Goal: Information Seeking & Learning: Learn about a topic

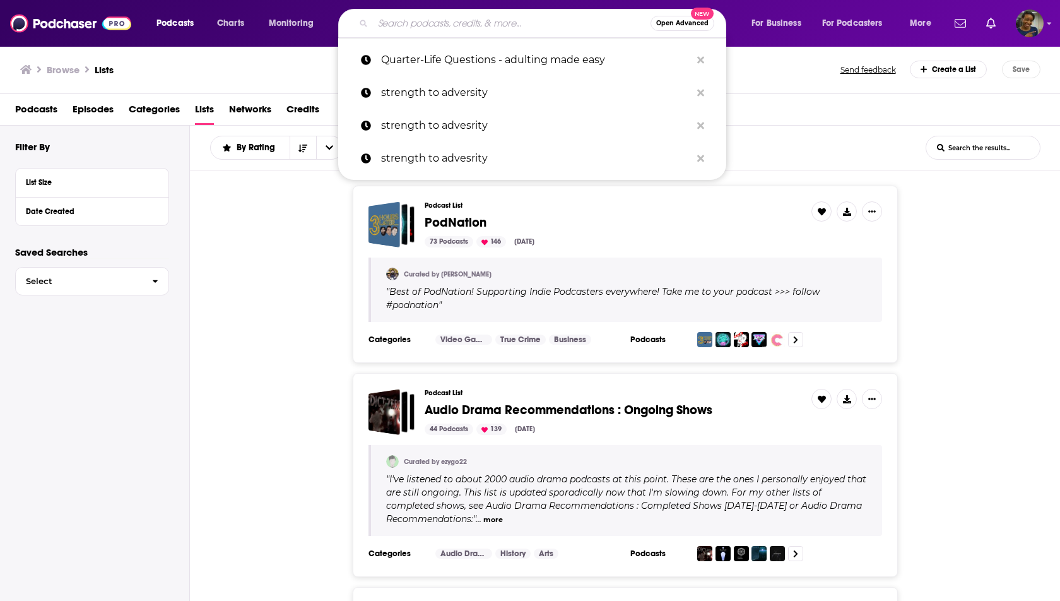
click at [413, 23] on input "Search podcasts, credits, & more..." at bounding box center [512, 23] width 278 height 20
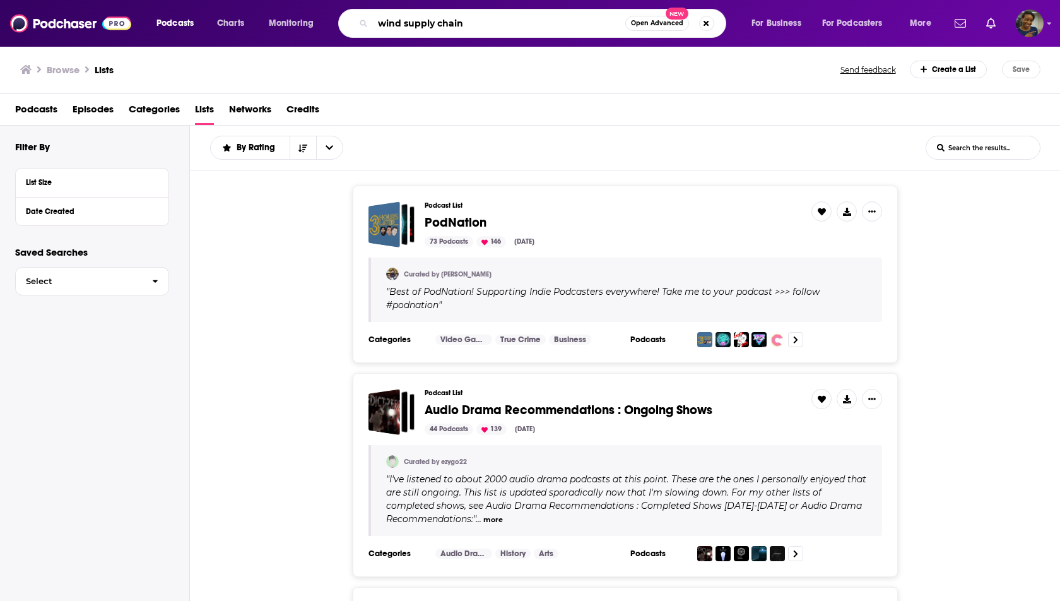
type input "wind supply chain"
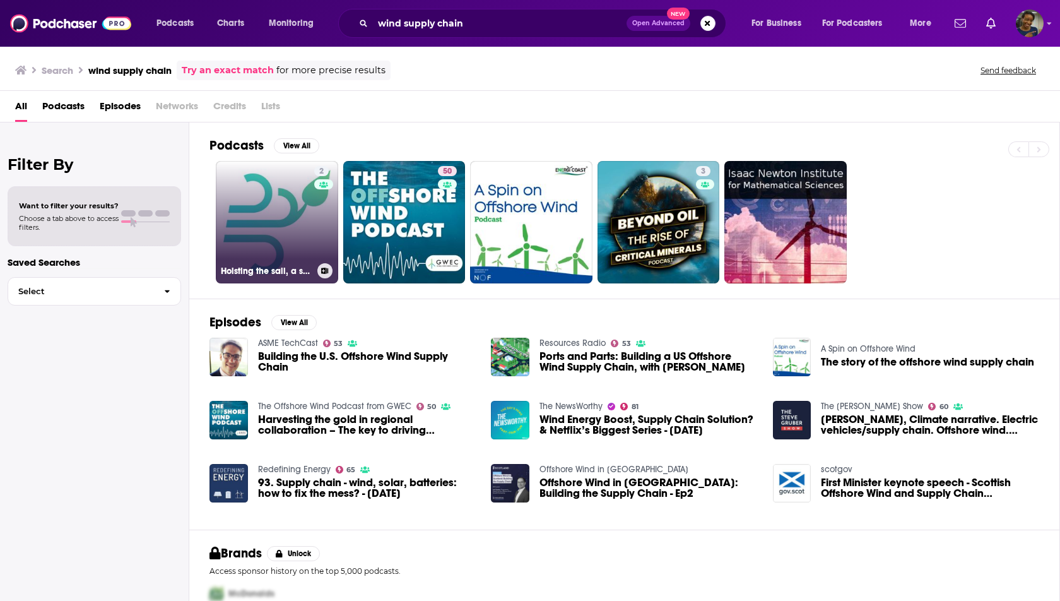
click at [298, 215] on link "2 Hoisting the sail, a supply chain podcast" at bounding box center [277, 222] width 122 height 122
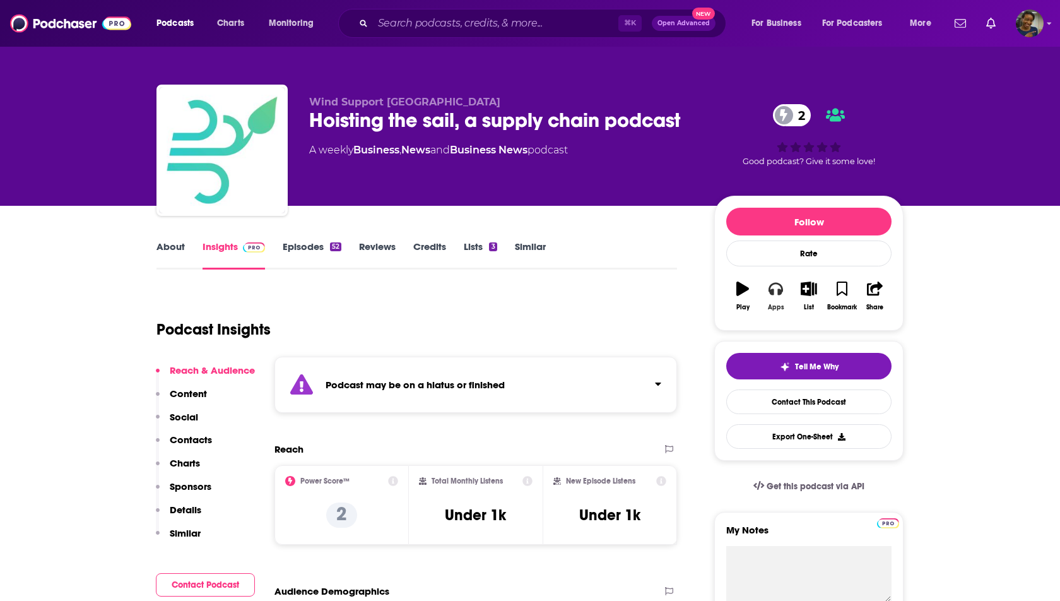
click at [777, 292] on icon "button" at bounding box center [776, 288] width 14 height 14
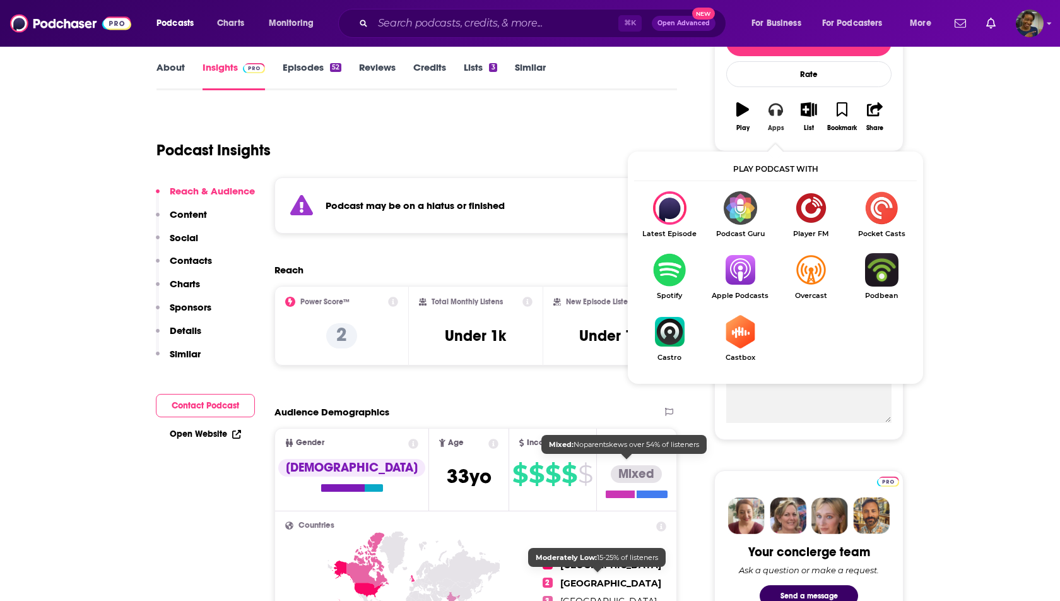
scroll to position [150, 0]
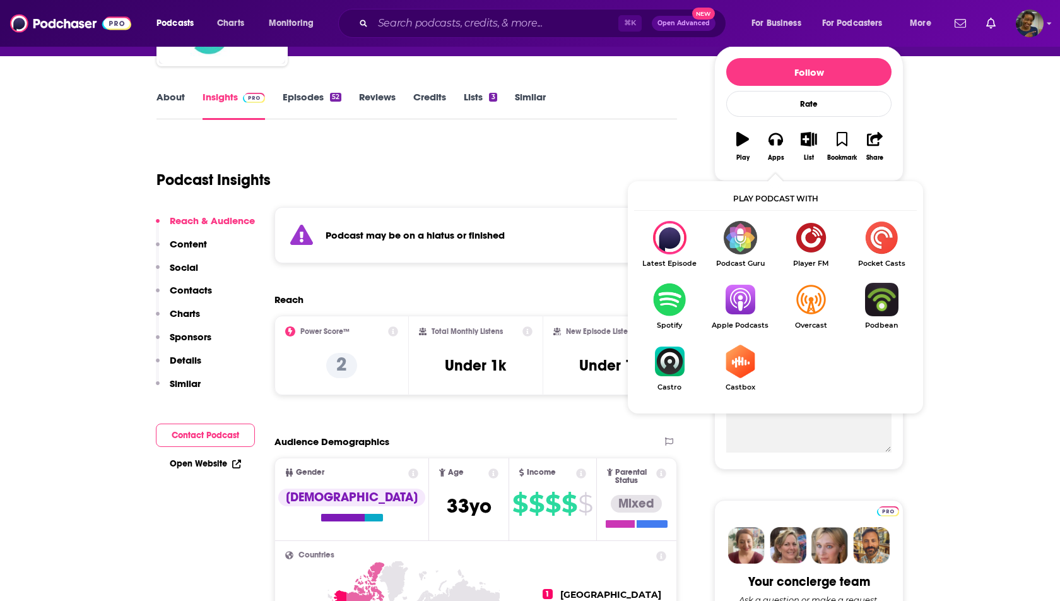
click at [741, 310] on img "Show Listen On dropdown" at bounding box center [740, 299] width 71 height 33
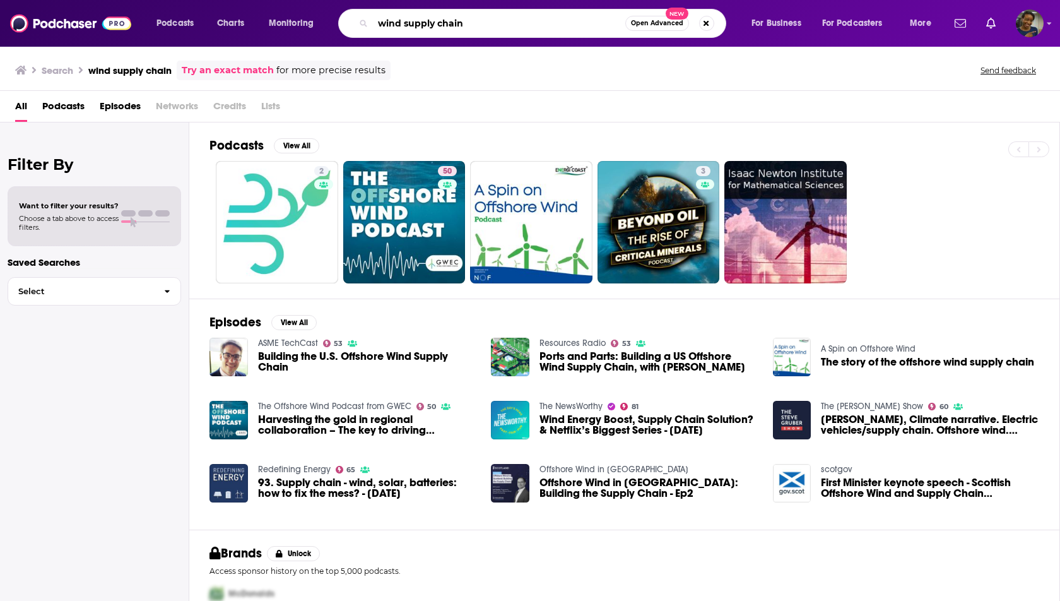
click at [414, 28] on input "wind supply chain" at bounding box center [499, 23] width 252 height 20
drag, startPoint x: 406, startPoint y: 21, endPoint x: 492, endPoint y: 20, distance: 86.5
click at [492, 20] on input "wind supply chain" at bounding box center [499, 23] width 252 height 20
click at [381, 25] on input "wind" at bounding box center [499, 23] width 252 height 20
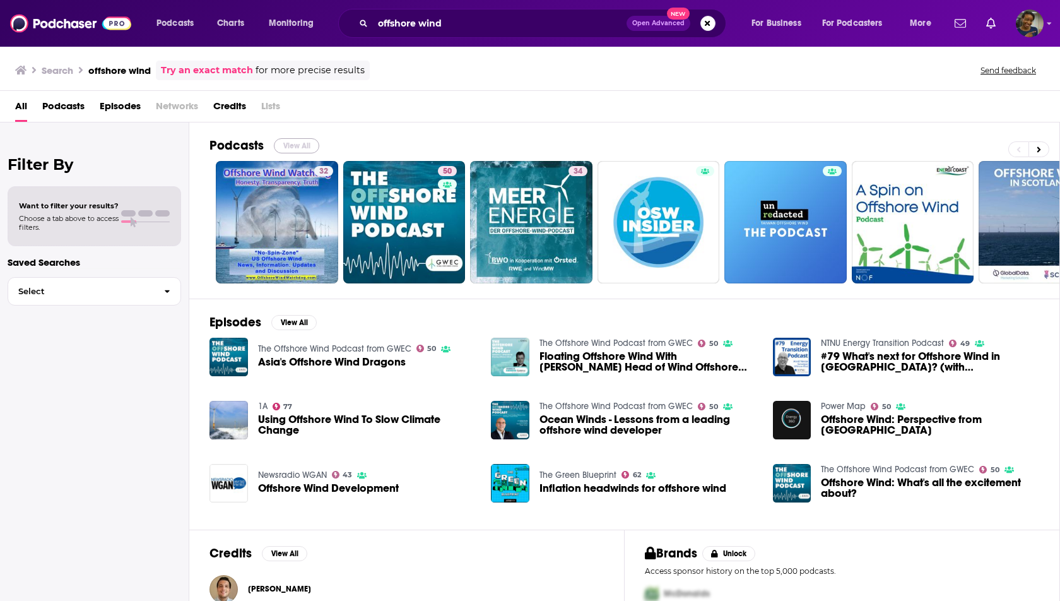
click at [303, 147] on button "View All" at bounding box center [296, 145] width 45 height 15
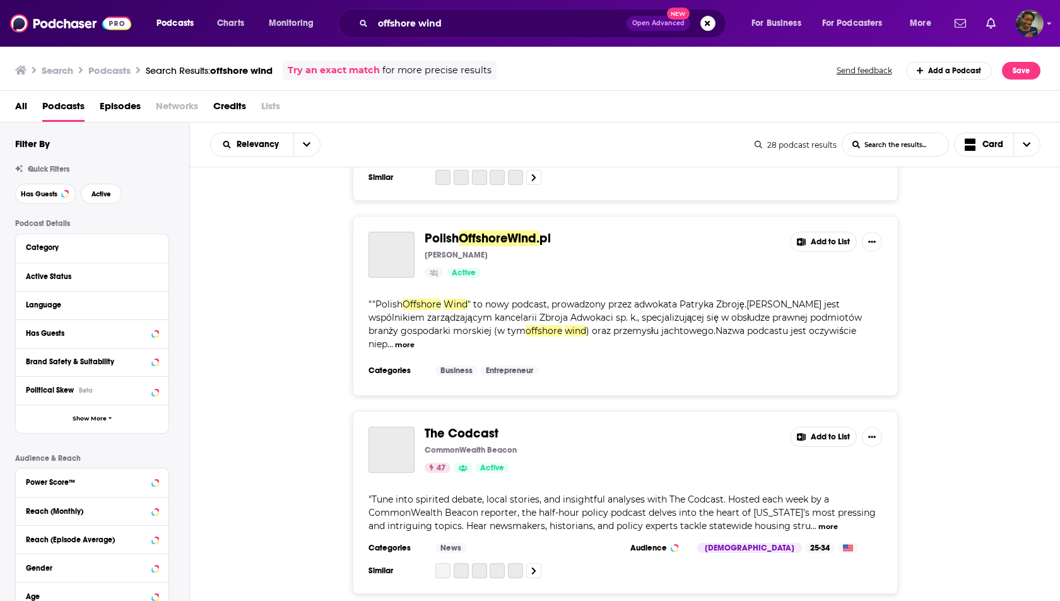
scroll to position [2869, 0]
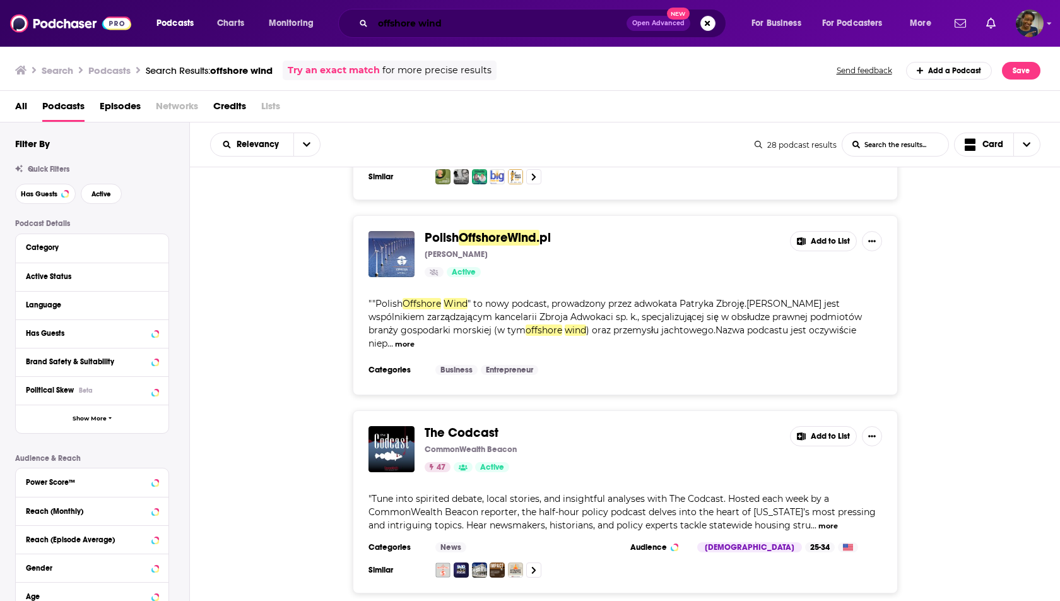
click at [400, 25] on input "offshore wind" at bounding box center [500, 23] width 254 height 20
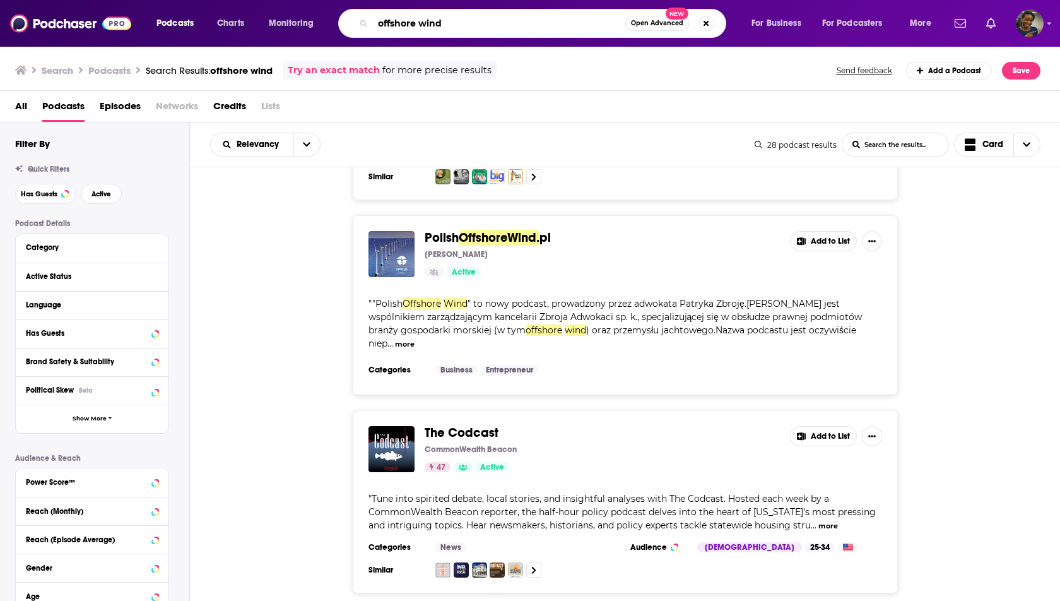
click at [400, 25] on input "offshore wind" at bounding box center [499, 23] width 252 height 20
click at [437, 25] on input "wind" at bounding box center [499, 23] width 252 height 20
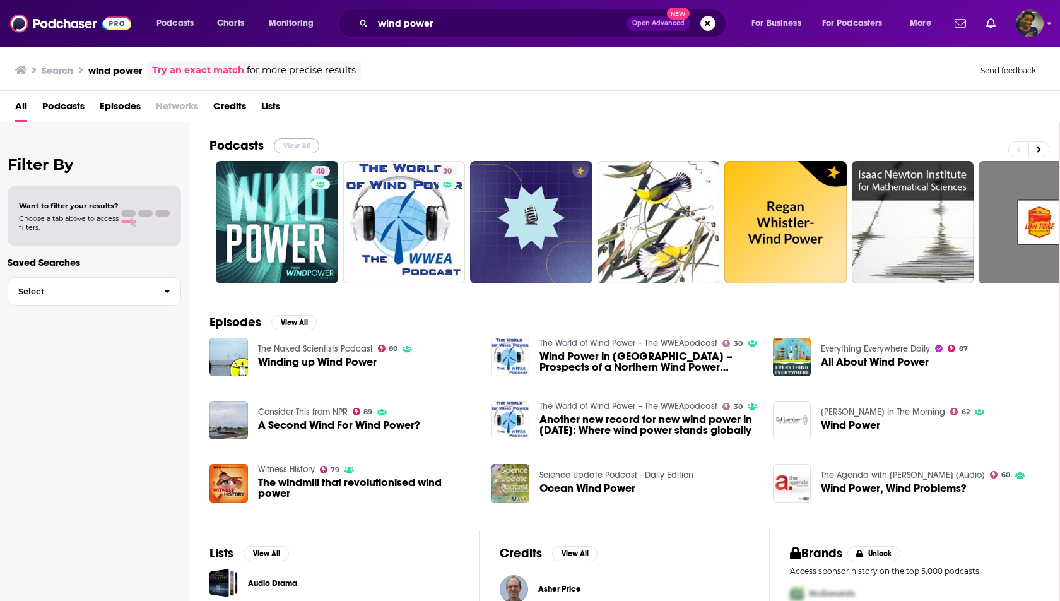
click at [293, 145] on button "View All" at bounding box center [296, 145] width 45 height 15
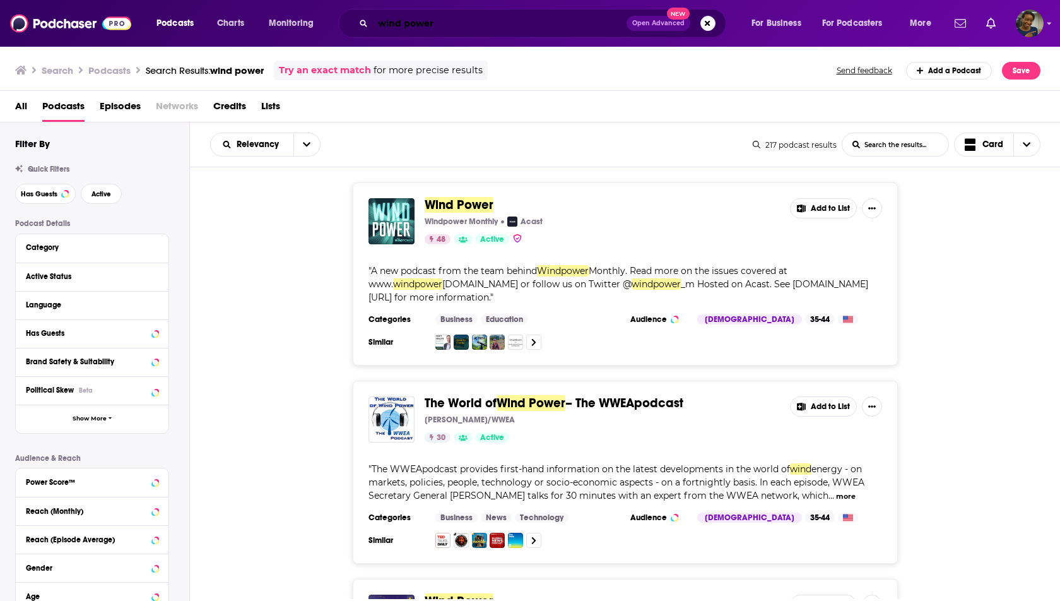
click at [380, 27] on input "wind power" at bounding box center [500, 23] width 254 height 20
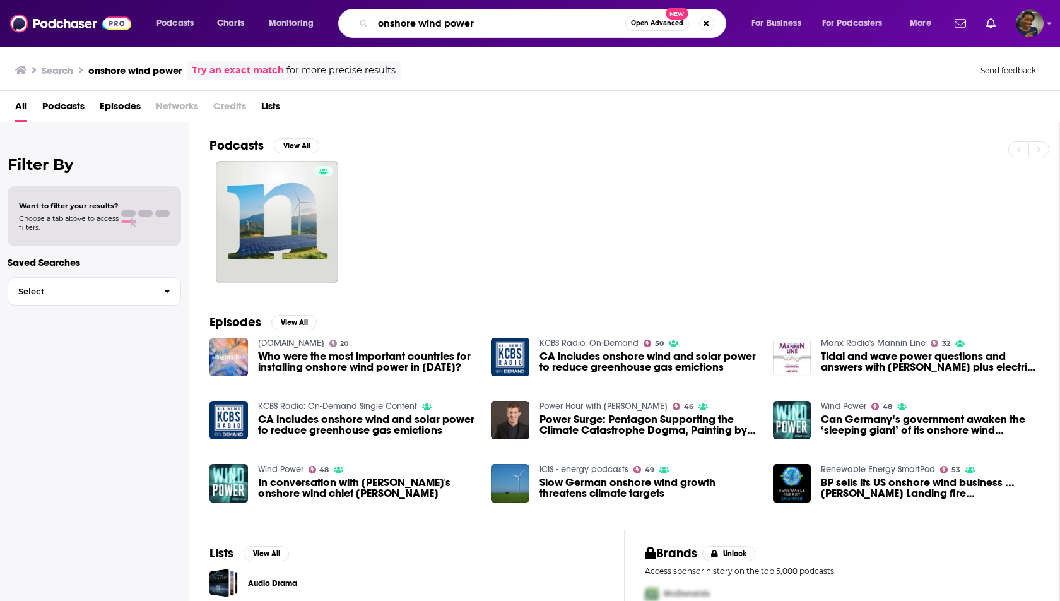
drag, startPoint x: 489, startPoint y: 25, endPoint x: 365, endPoint y: 23, distance: 123.7
click at [365, 23] on div "onshore wind power Open Advanced New" at bounding box center [532, 23] width 388 height 29
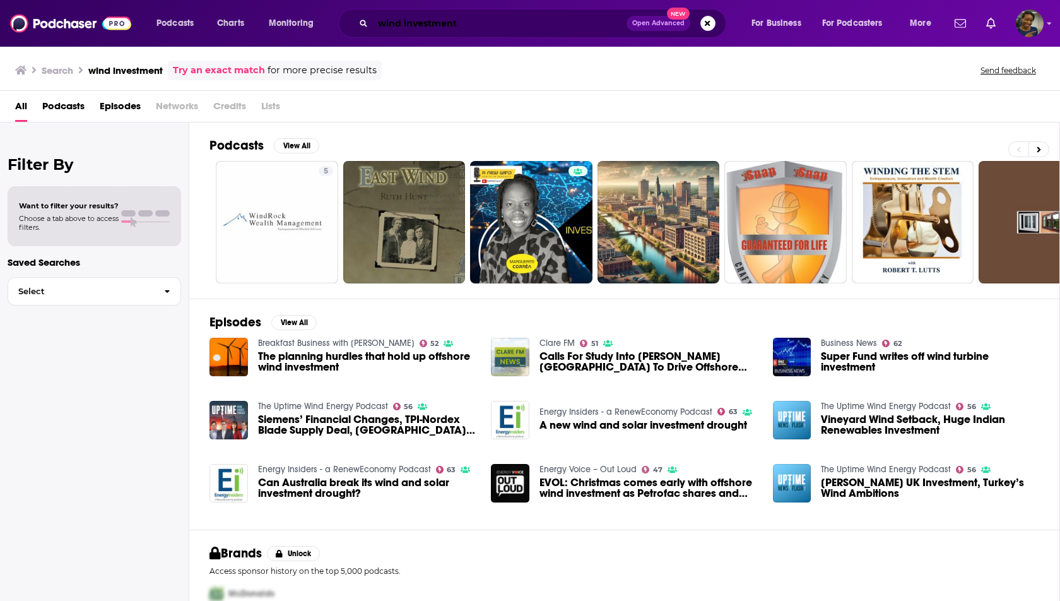
click at [389, 28] on input "wind investment" at bounding box center [500, 23] width 254 height 20
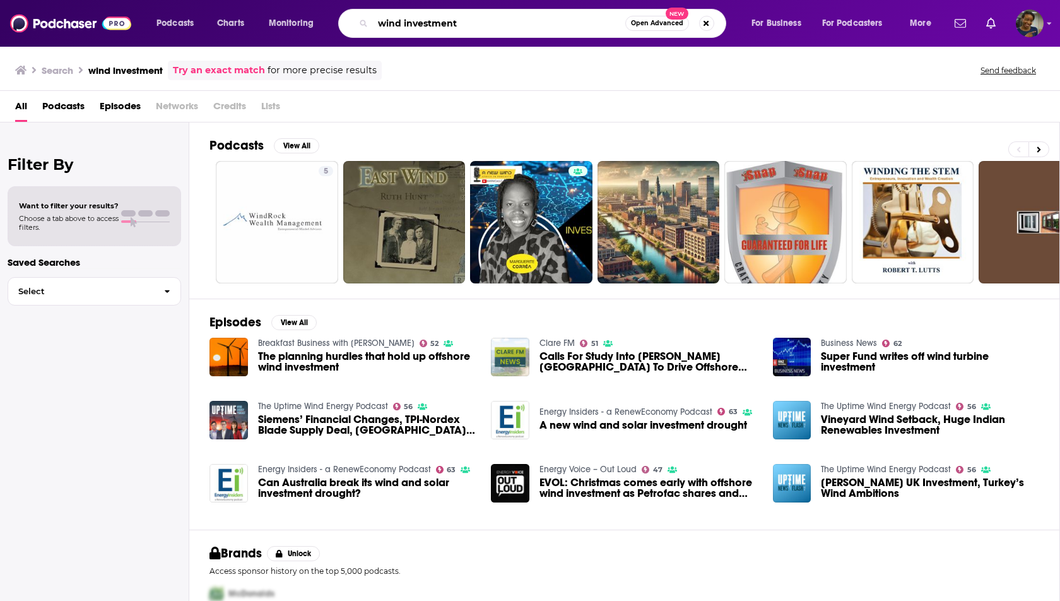
click at [389, 28] on input "wind investment" at bounding box center [499, 23] width 252 height 20
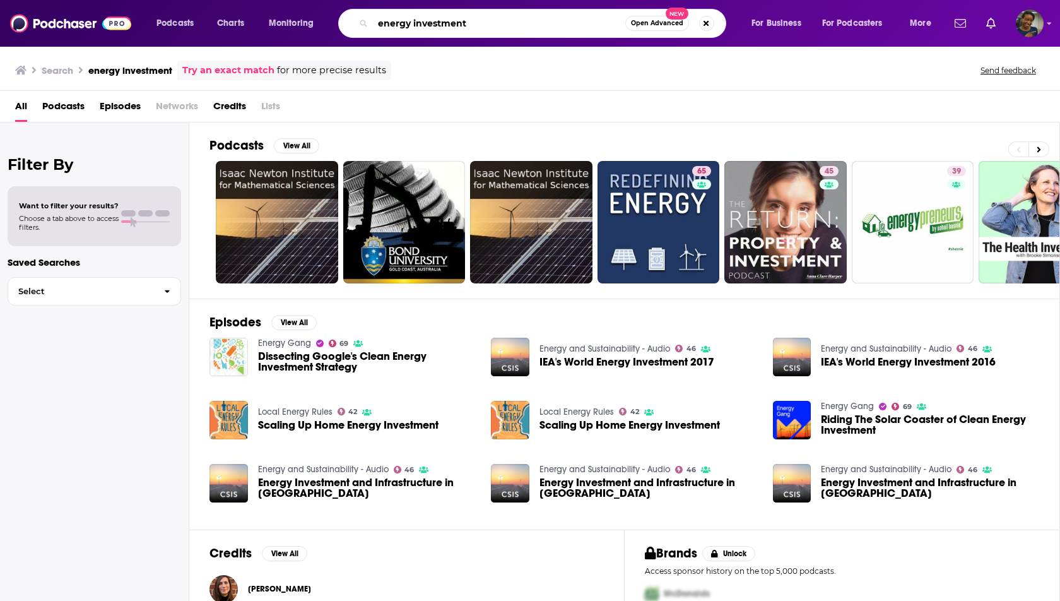
click at [400, 27] on input "energy investment" at bounding box center [499, 23] width 252 height 20
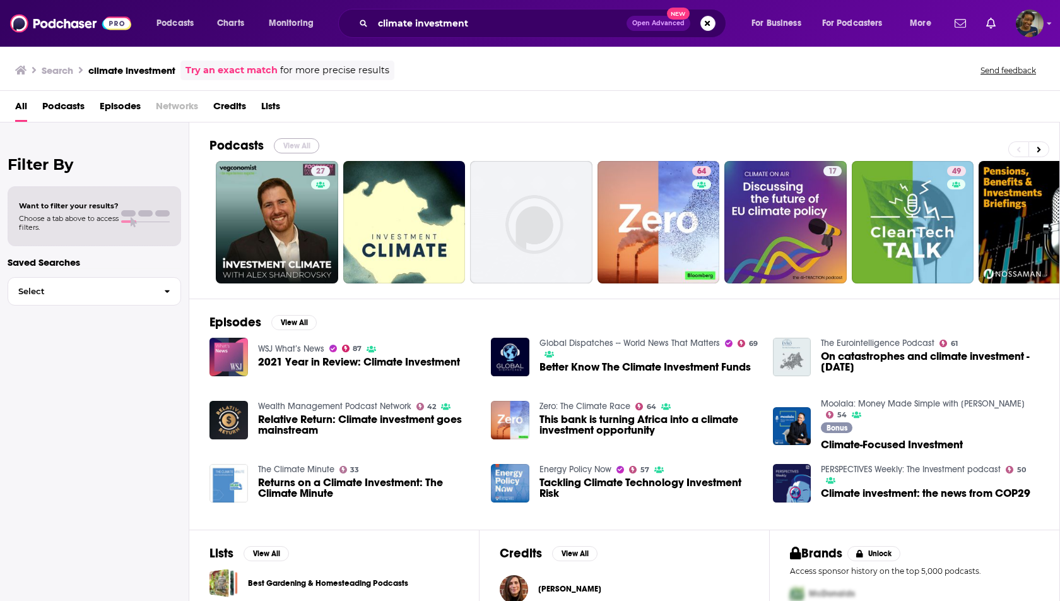
click at [302, 145] on button "View All" at bounding box center [296, 145] width 45 height 15
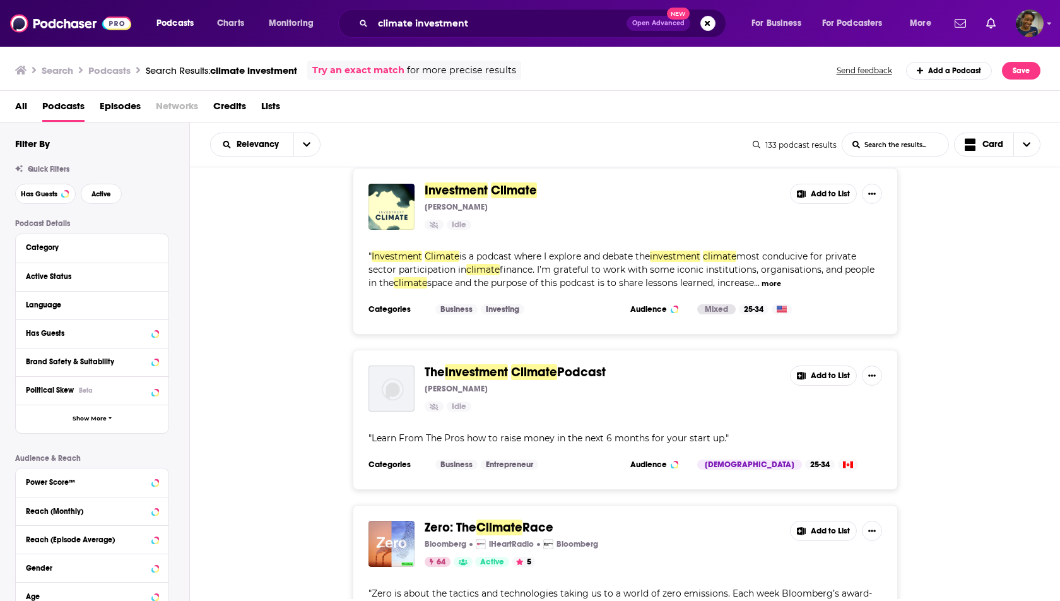
scroll to position [200, 0]
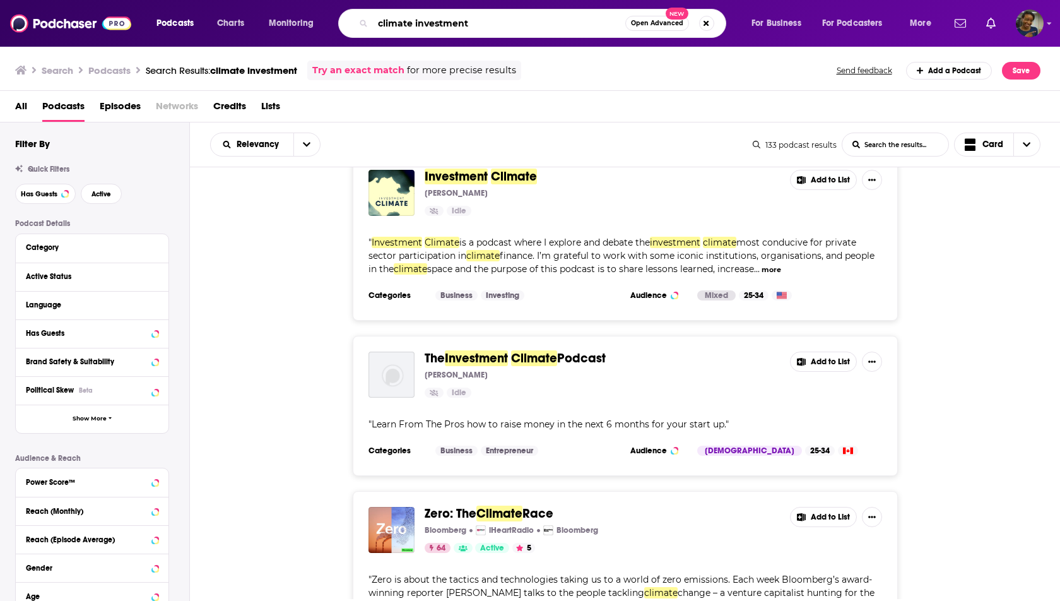
click at [435, 20] on input "climate investment" at bounding box center [499, 23] width 252 height 20
click at [435, 22] on input "climate investment" at bounding box center [499, 23] width 252 height 20
type input "c"
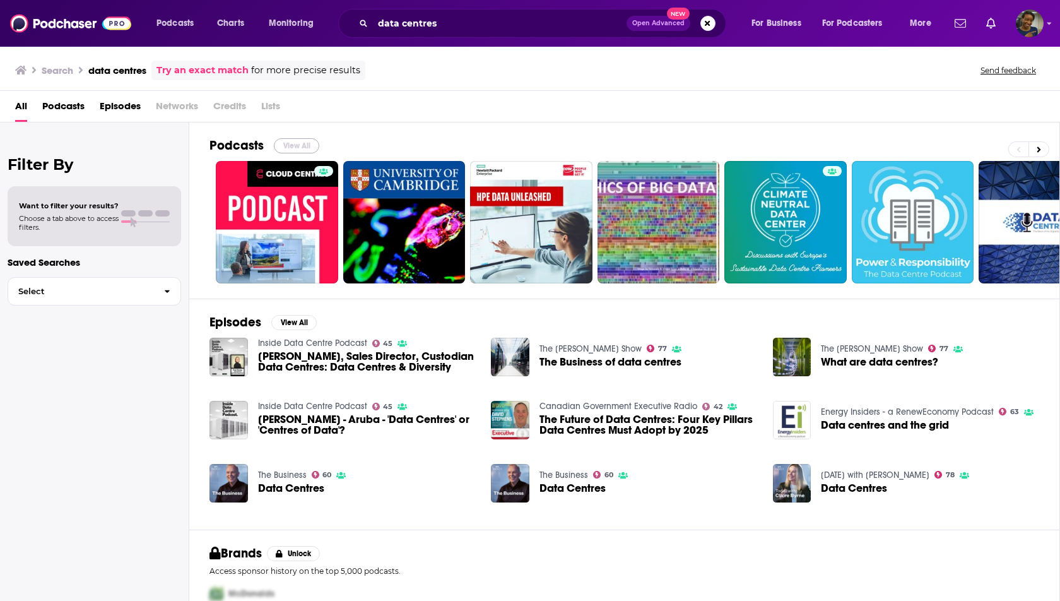
click at [299, 145] on button "View All" at bounding box center [296, 145] width 45 height 15
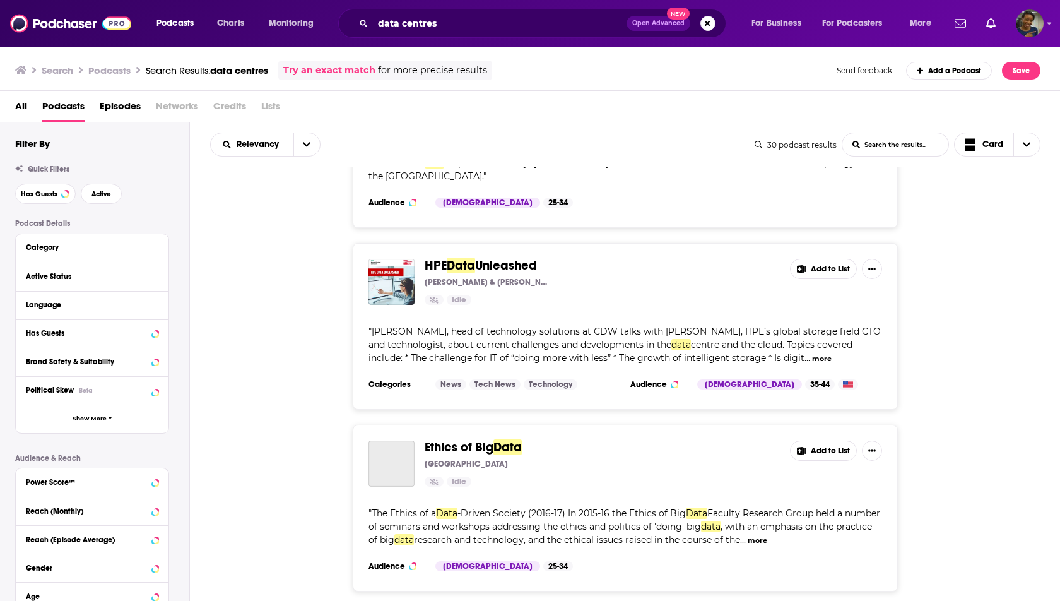
scroll to position [315, 0]
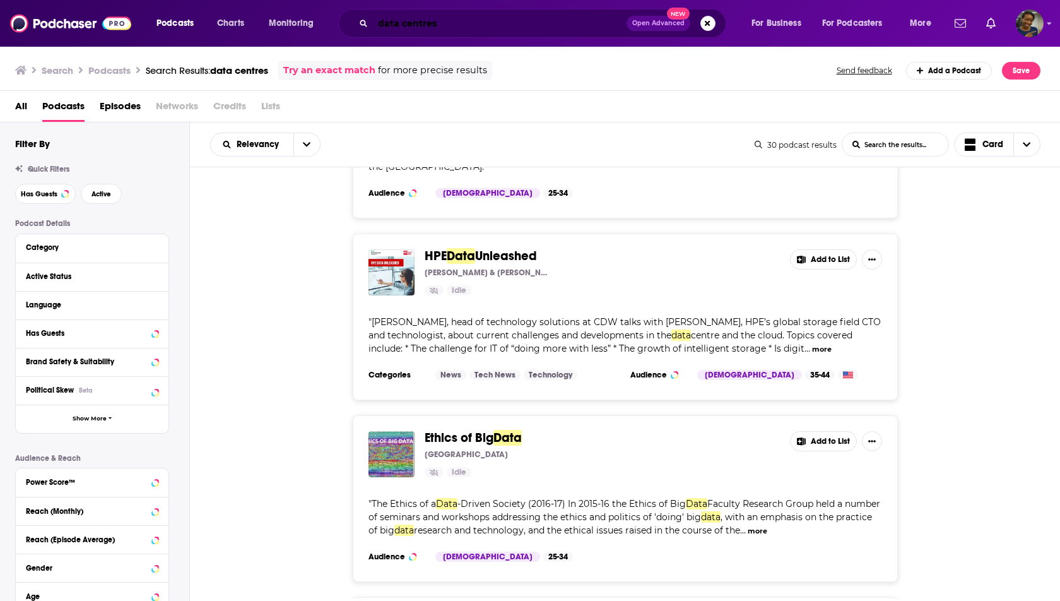
click at [428, 21] on input "data centres" at bounding box center [500, 23] width 254 height 20
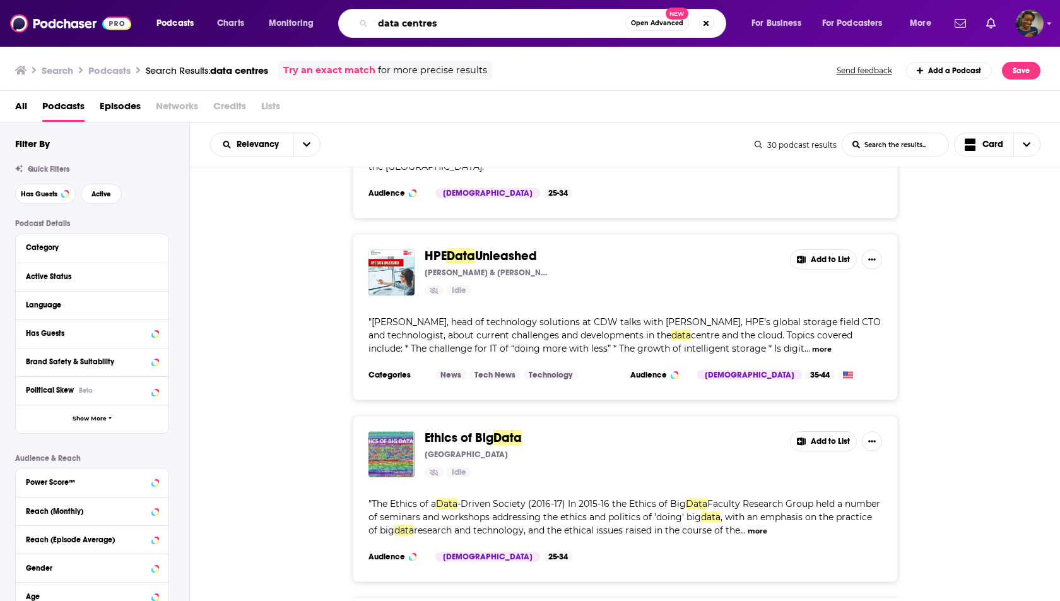
click at [428, 21] on input "data centres" at bounding box center [499, 23] width 252 height 20
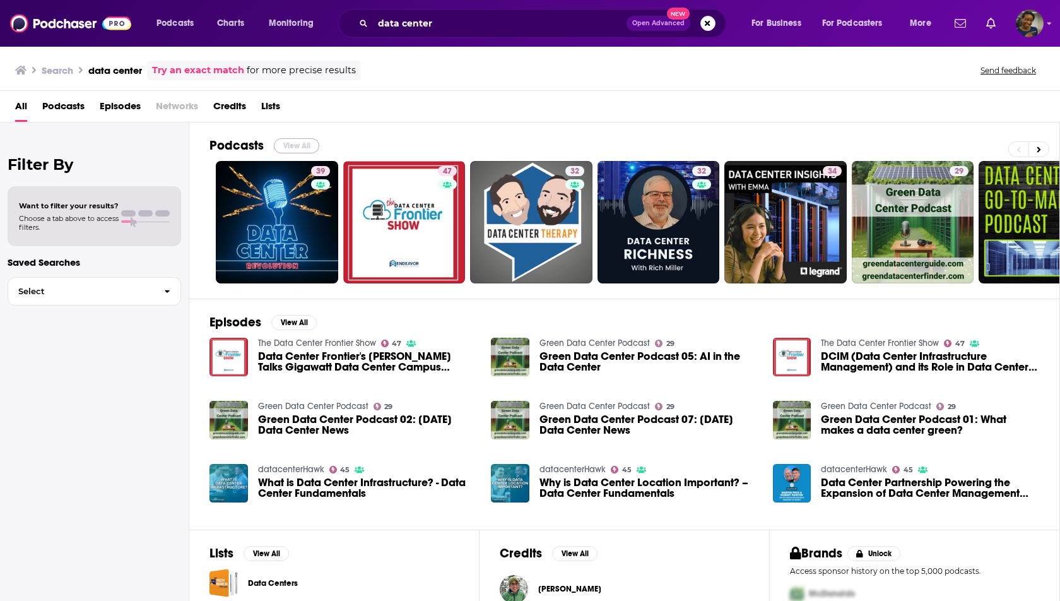
click at [290, 146] on button "View All" at bounding box center [296, 145] width 45 height 15
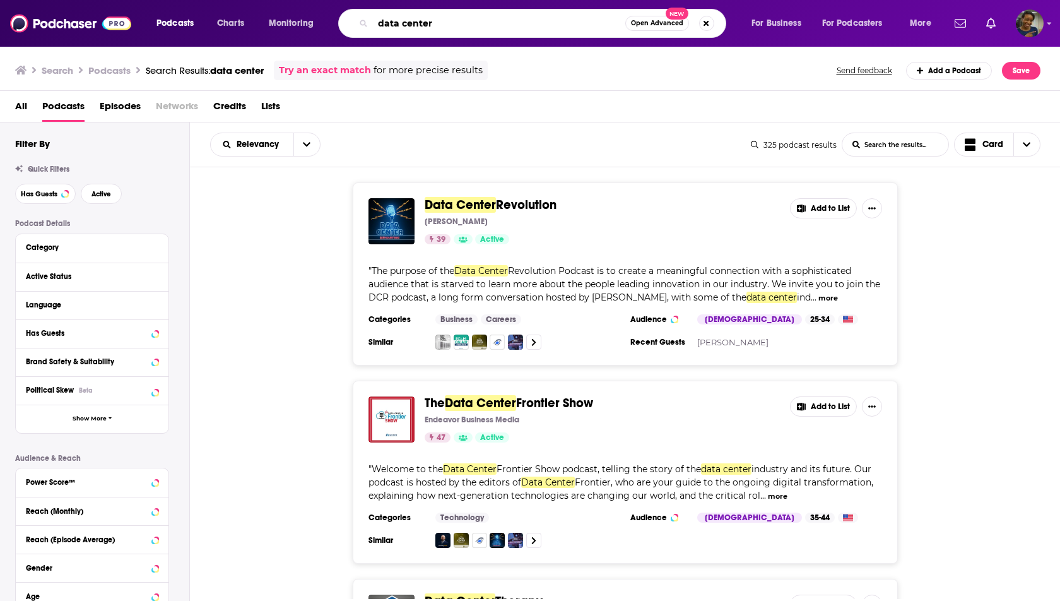
drag, startPoint x: 451, startPoint y: 21, endPoint x: 367, endPoint y: 26, distance: 83.4
click at [367, 26] on div "data center Open Advanced New" at bounding box center [532, 23] width 388 height 29
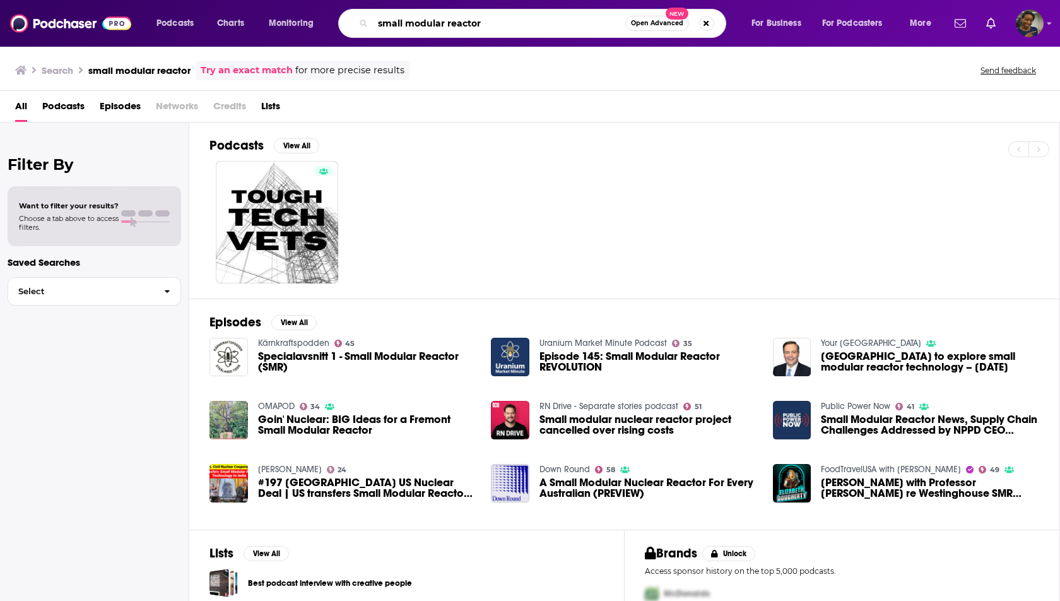
drag, startPoint x: 487, startPoint y: 25, endPoint x: 369, endPoint y: 26, distance: 118.0
click at [370, 26] on div "small modular reactor Open Advanced New" at bounding box center [532, 23] width 388 height 29
type input "bellrock energy"
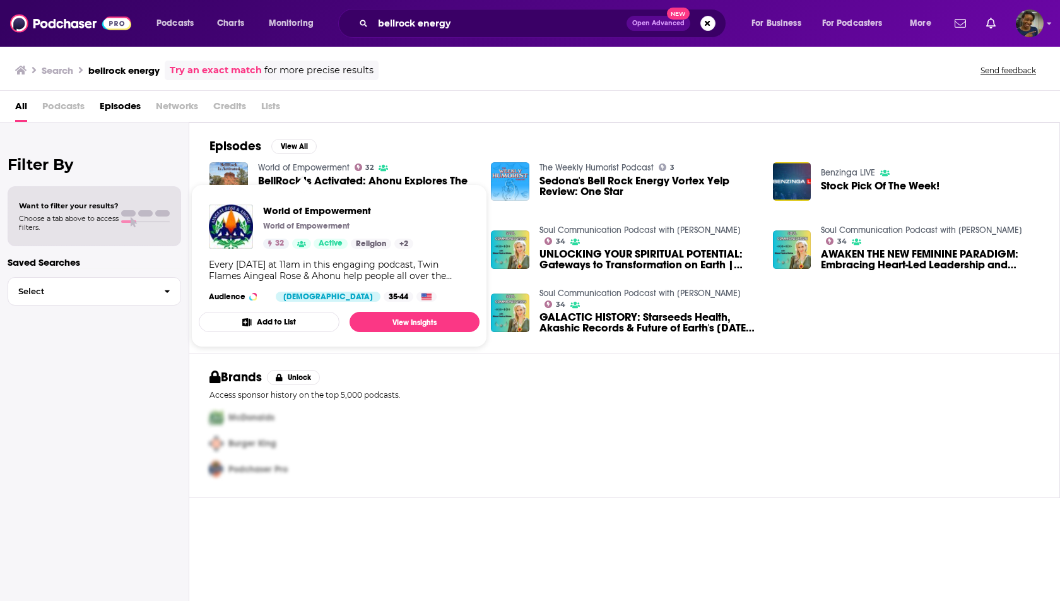
click at [289, 178] on span "World of Empowerment World of Empowerment 32 Active Religion + 2 Every [DATE] a…" at bounding box center [339, 266] width 296 height 178
click at [281, 178] on span "World of Empowerment World of Empowerment 32 Active Religion + 2 Every [DATE] a…" at bounding box center [339, 266] width 296 height 178
click at [267, 168] on link "World of Empowerment" at bounding box center [303, 167] width 91 height 11
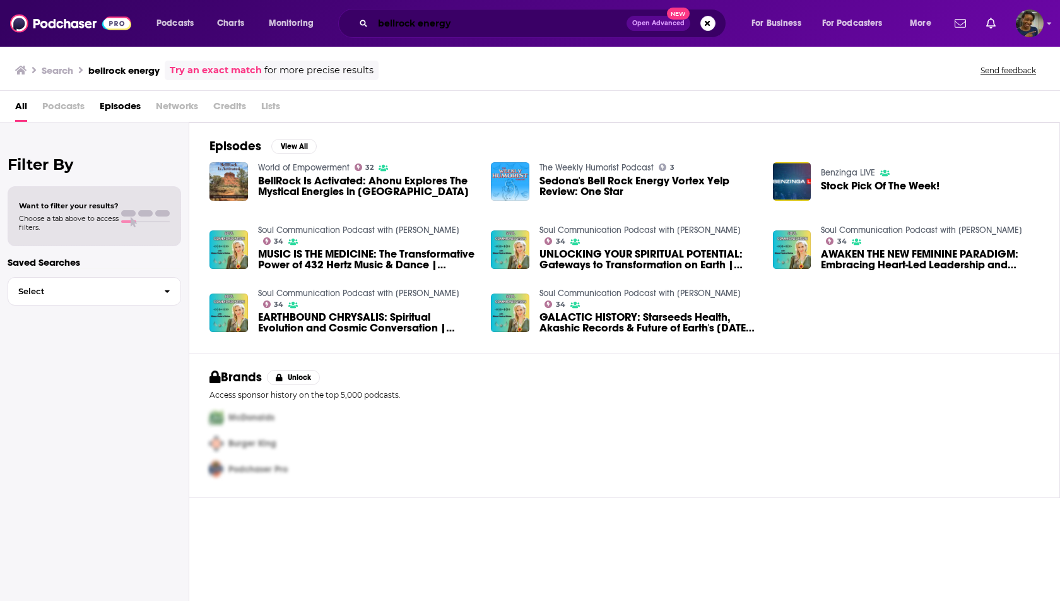
click at [430, 20] on input "bellrock energy" at bounding box center [500, 23] width 254 height 20
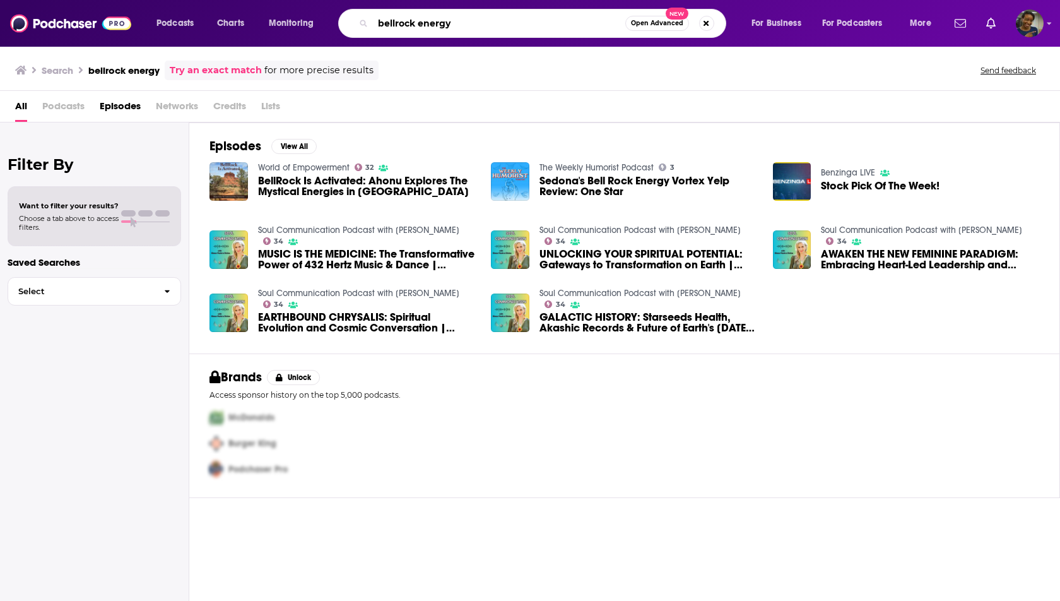
click at [430, 20] on input "bellrock energy" at bounding box center [499, 23] width 252 height 20
type input "bellrock technology"
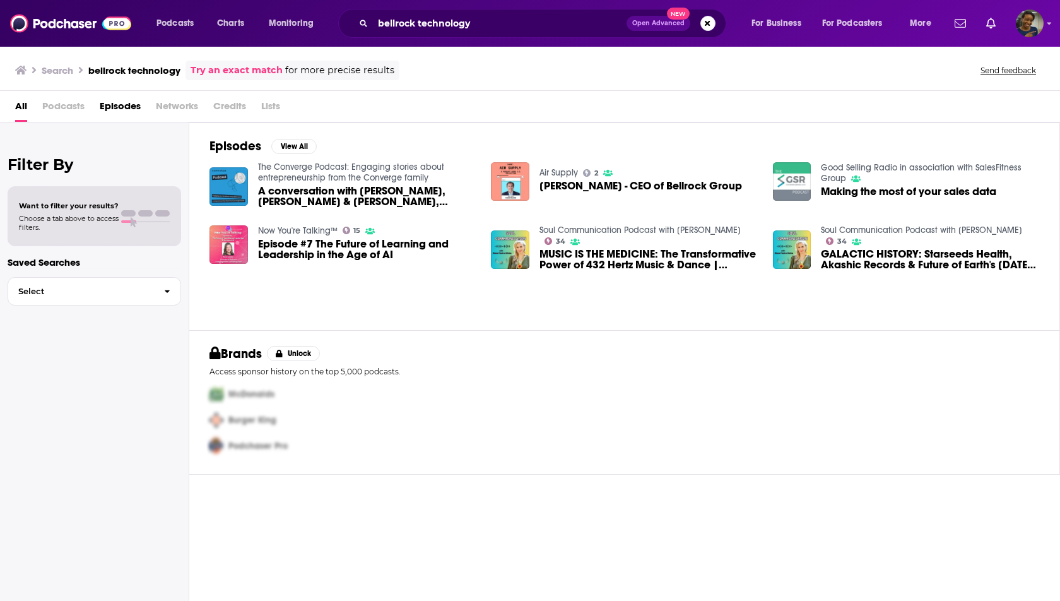
click at [563, 182] on span "[PERSON_NAME] - CEO of Bellrock Group" at bounding box center [640, 185] width 203 height 11
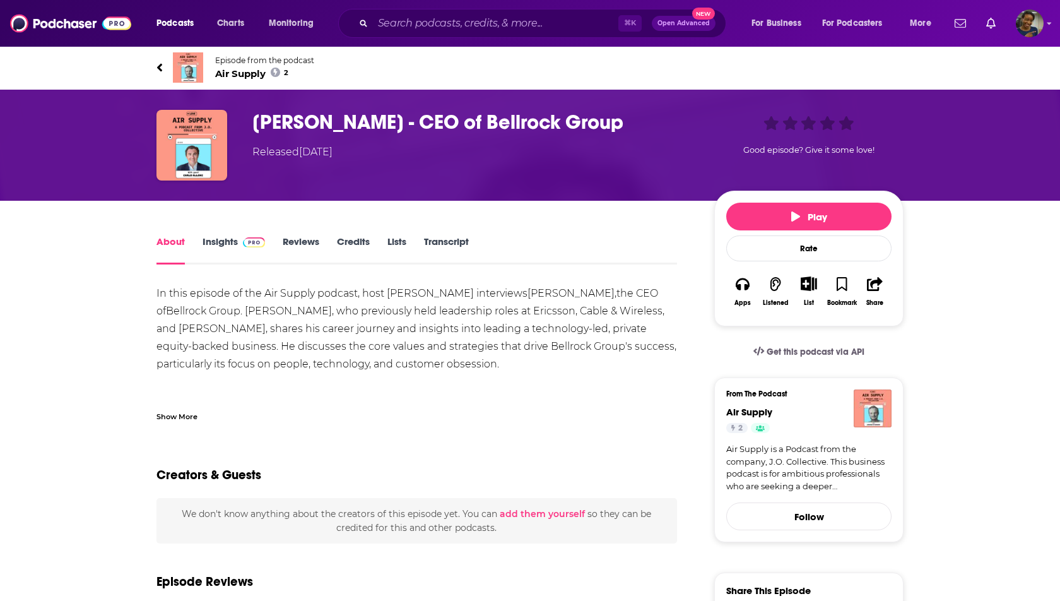
click at [192, 419] on div "Show More" at bounding box center [176, 416] width 41 height 12
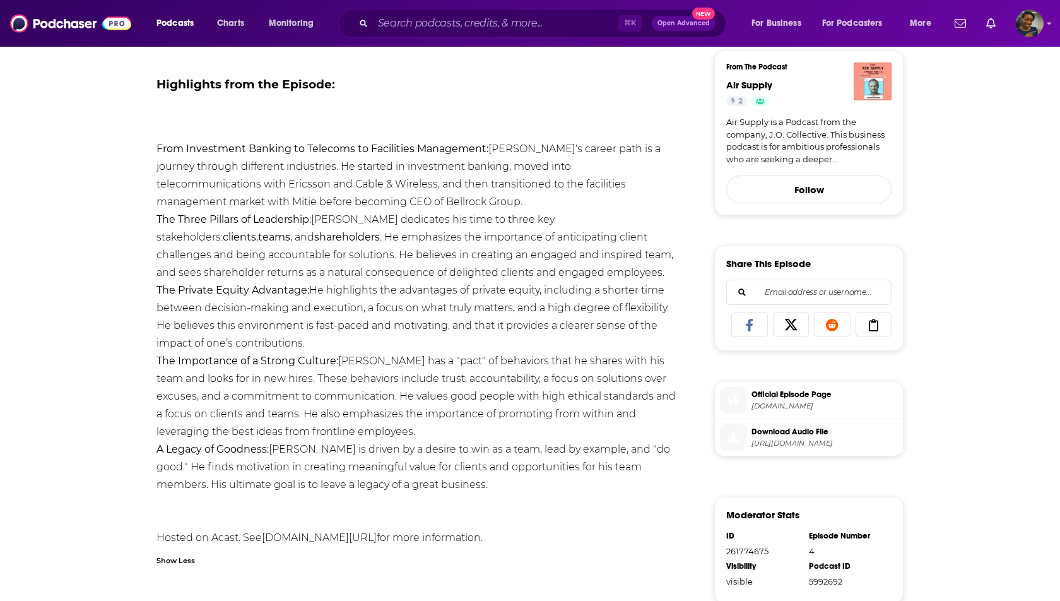
scroll to position [343, 0]
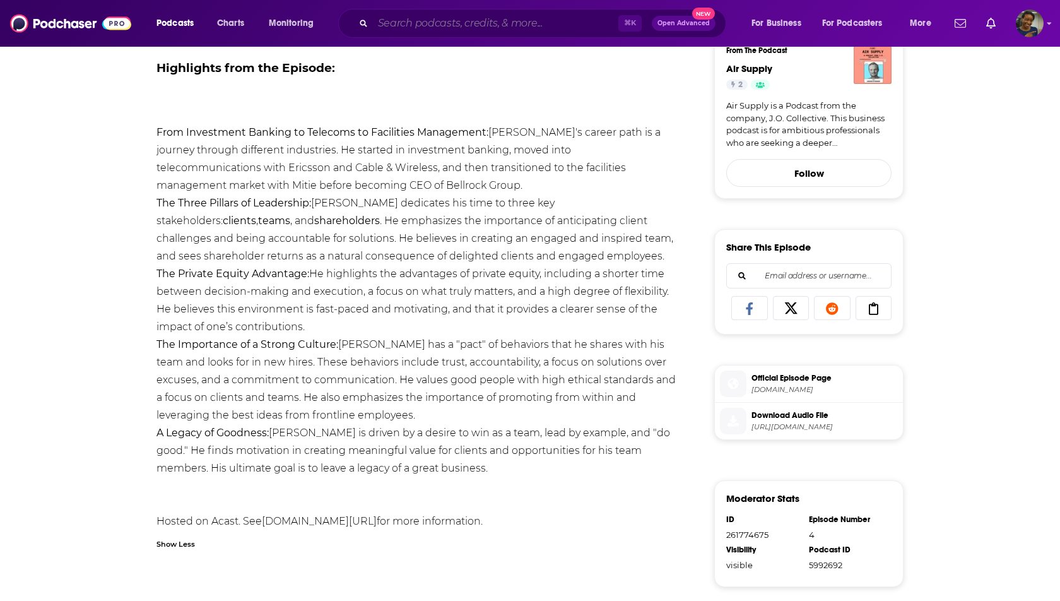
click at [396, 19] on input "Search podcasts, credits, & more..." at bounding box center [495, 23] width 245 height 20
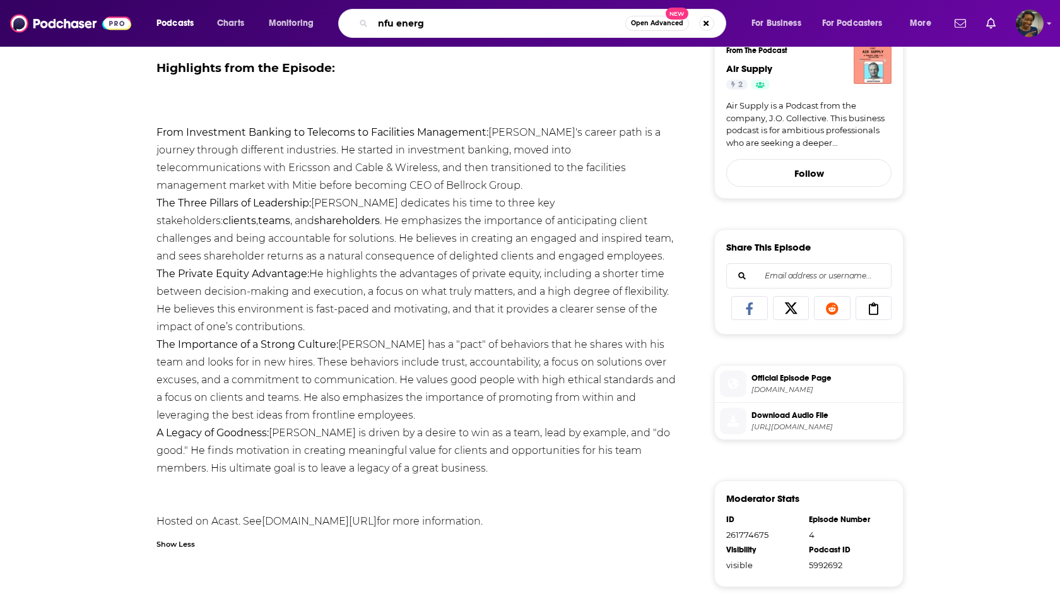
type input "nfu energy"
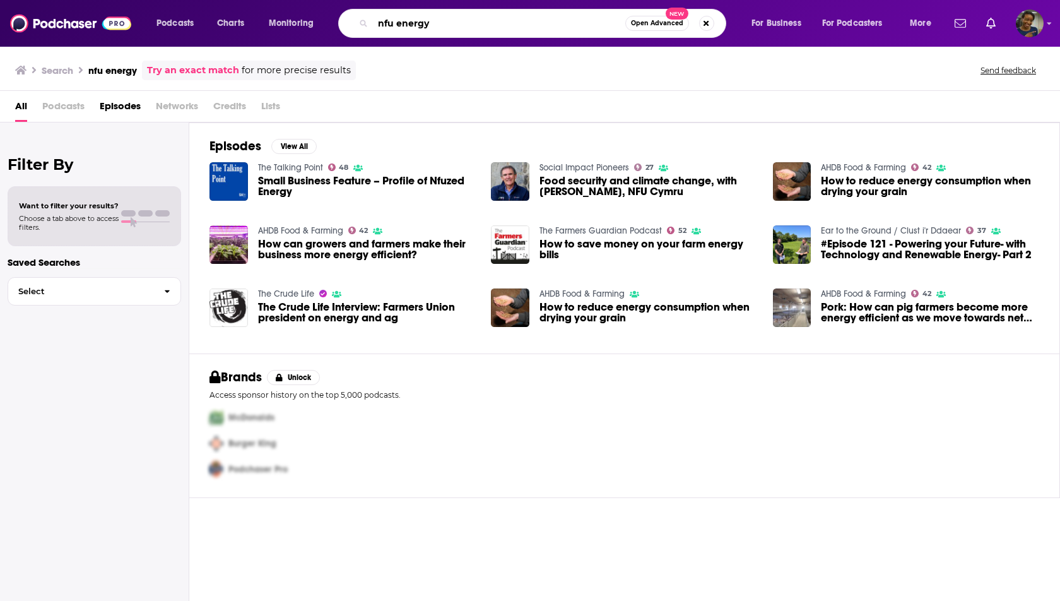
click at [417, 25] on input "nfu energy" at bounding box center [499, 23] width 252 height 20
click at [377, 26] on input "nfu energy" at bounding box center [499, 23] width 252 height 20
click at [380, 26] on input "nfu energy" at bounding box center [499, 23] width 252 height 20
click at [425, 18] on input "energy" at bounding box center [499, 23] width 252 height 20
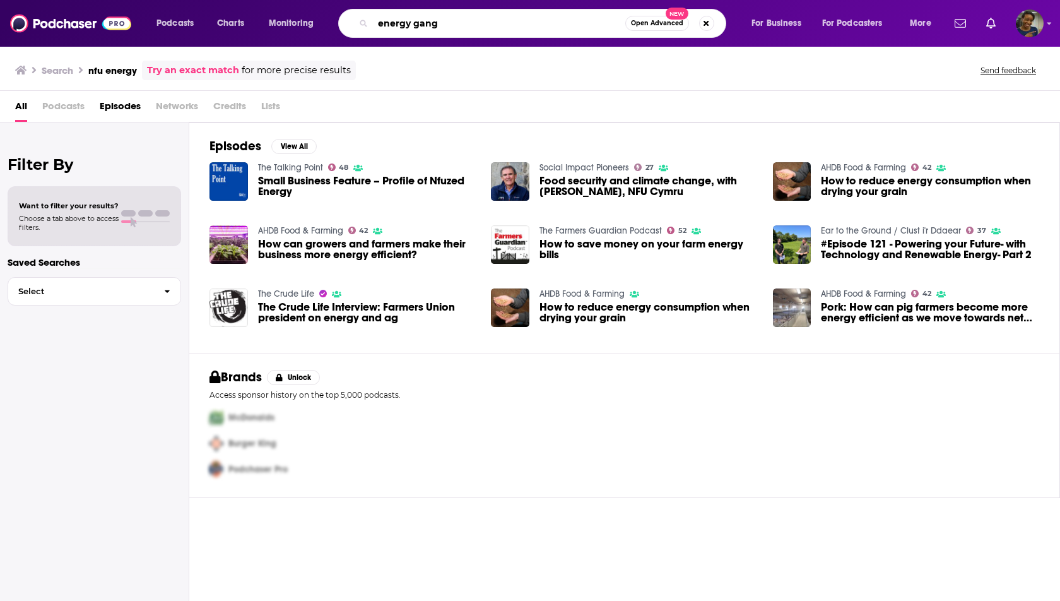
type input "energy gang"
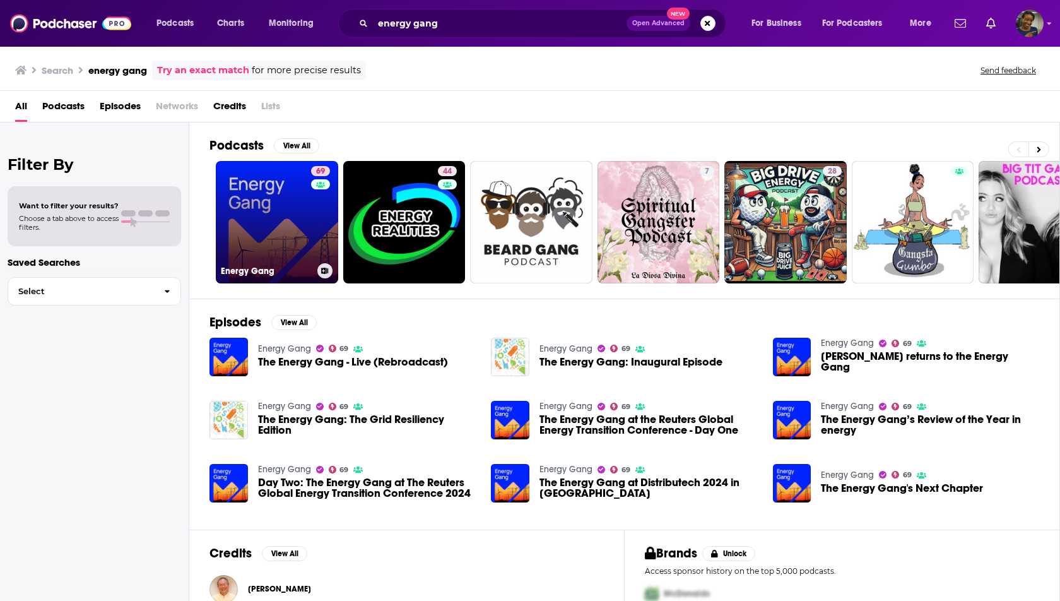
click at [293, 209] on link "69 Energy Gang" at bounding box center [277, 222] width 122 height 122
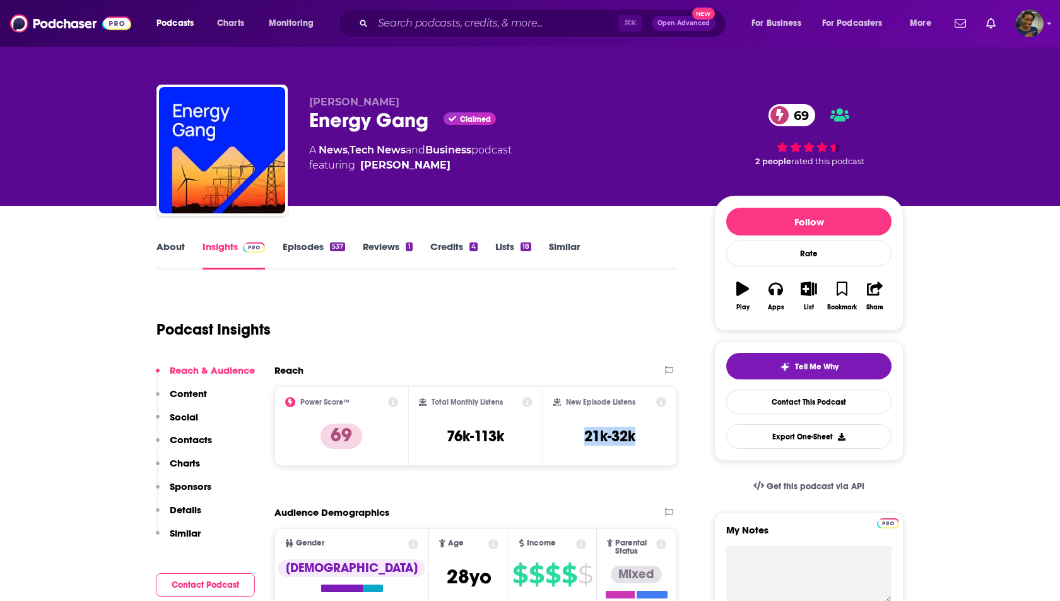
drag, startPoint x: 641, startPoint y: 439, endPoint x: 582, endPoint y: 439, distance: 58.7
click at [582, 439] on div "New Episode Listens 21k-32k" at bounding box center [609, 426] width 113 height 58
copy h3 "21k-32k"
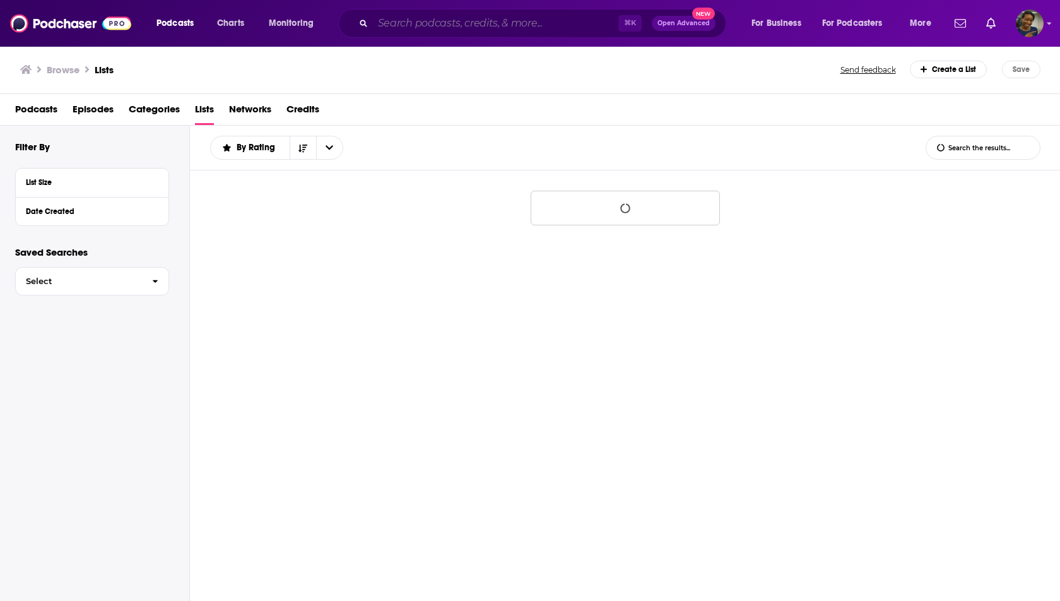
click at [601, 28] on input "Search podcasts, credits, & more..." at bounding box center [495, 23] width 245 height 20
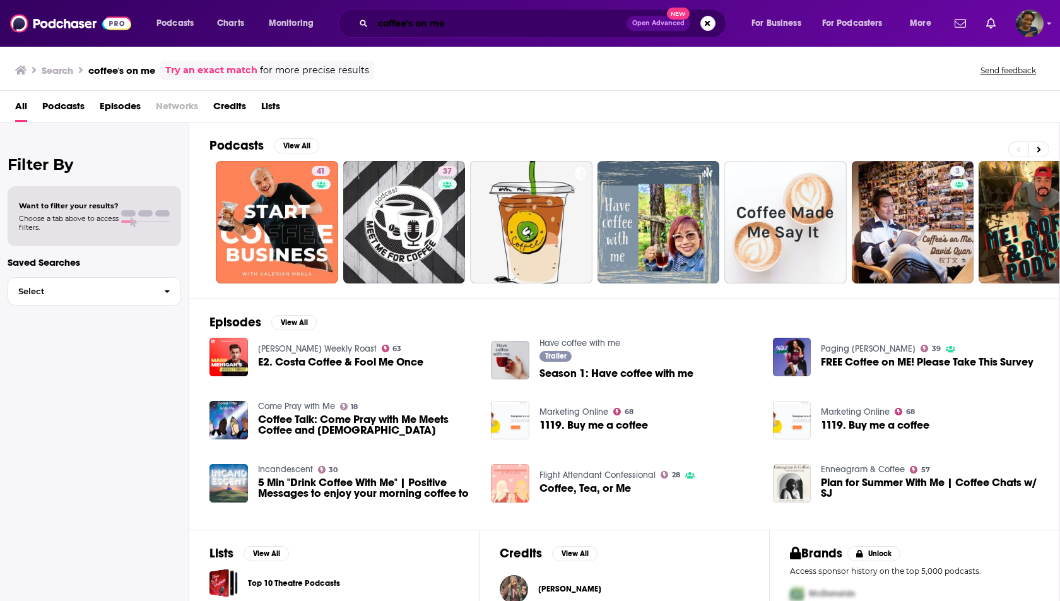
click at [516, 26] on input "coffee's on me" at bounding box center [500, 23] width 254 height 20
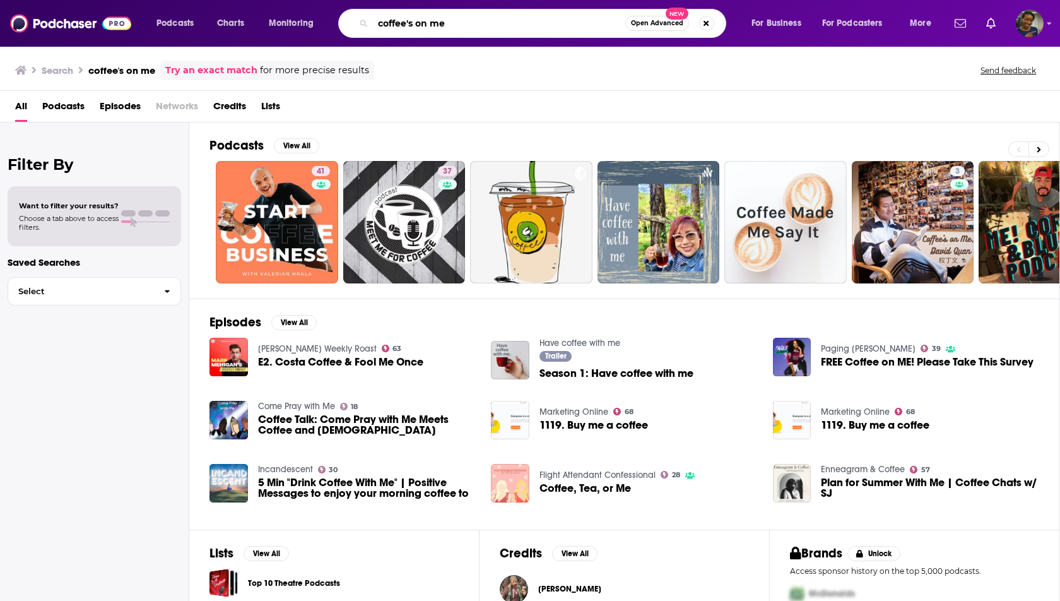
drag, startPoint x: 516, startPoint y: 26, endPoint x: 328, endPoint y: 28, distance: 188.0
click at [328, 28] on div "Podcasts Charts Monitoring coffee's on me Open Advanced New For Business For Po…" at bounding box center [546, 23] width 796 height 29
type input "right up my podcast"
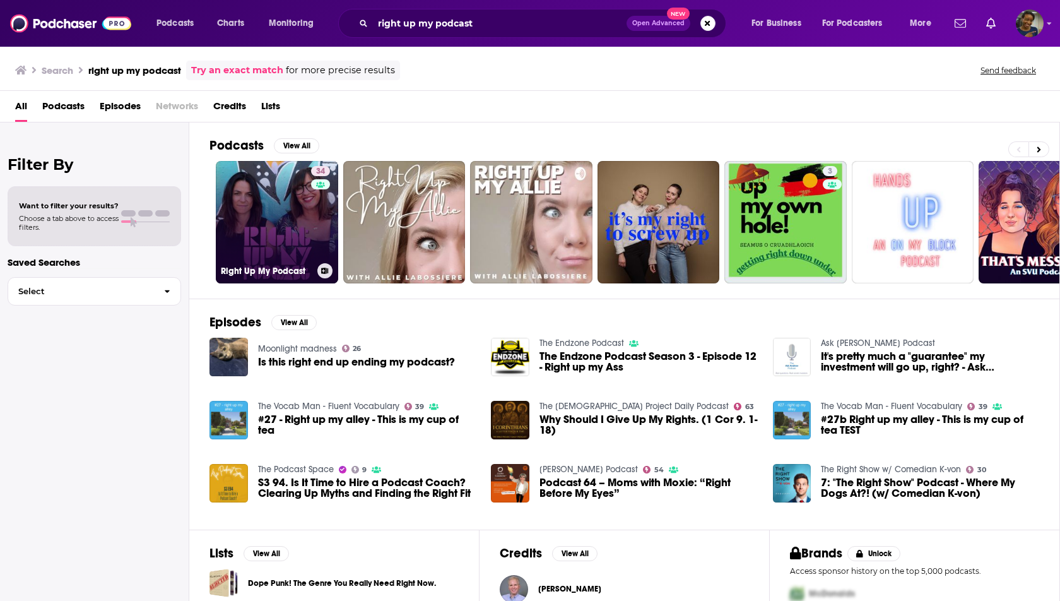
click at [293, 249] on link "34 Right Up My Podcast" at bounding box center [277, 222] width 122 height 122
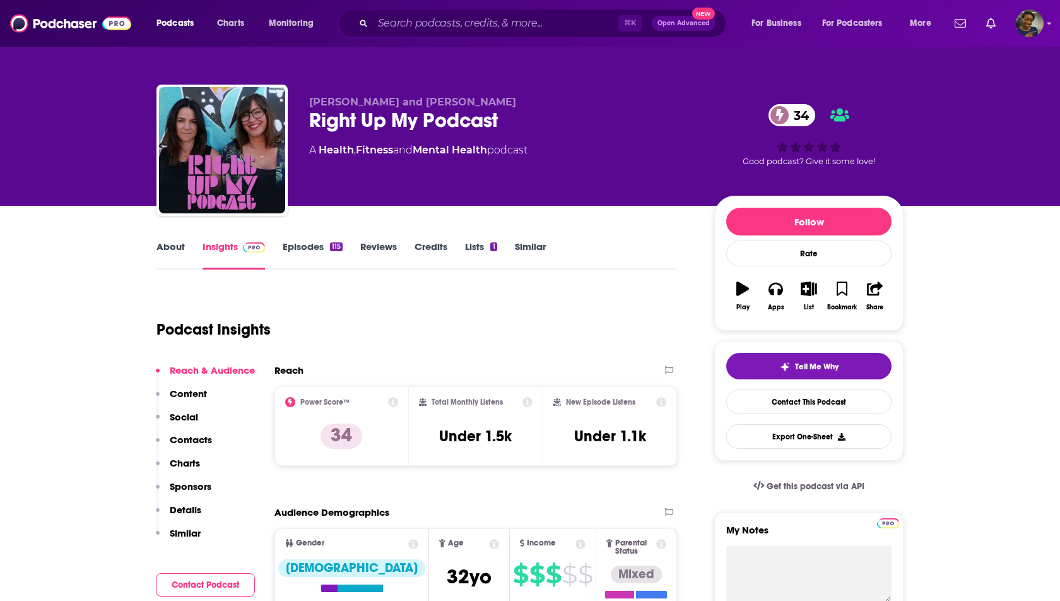
click at [312, 245] on link "Episodes 115" at bounding box center [313, 254] width 60 height 29
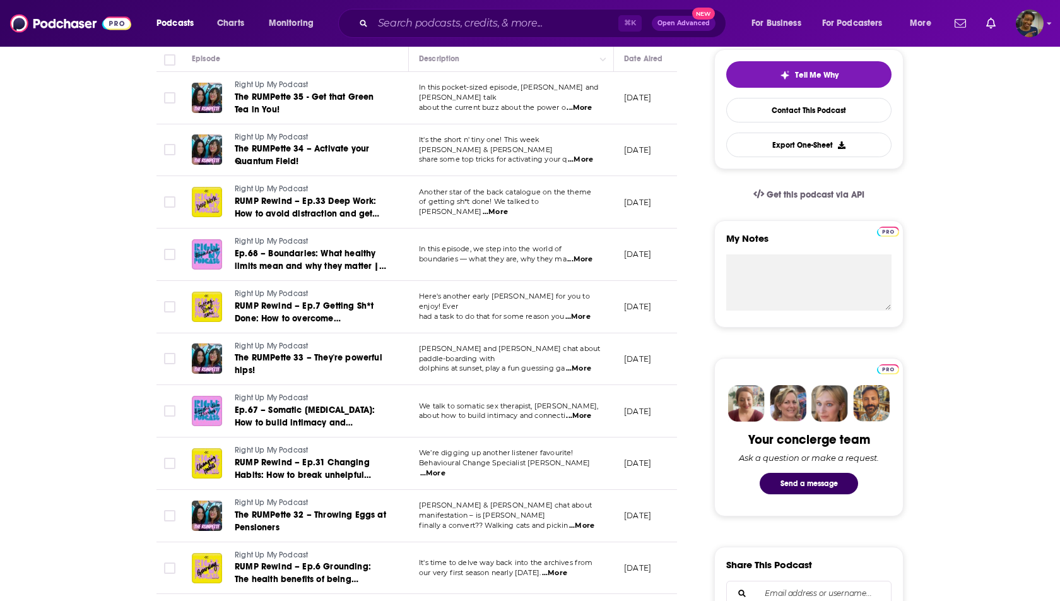
scroll to position [292, 0]
